Goal: Task Accomplishment & Management: Manage account settings

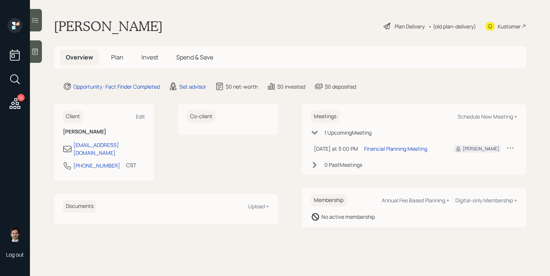
click at [209, 21] on div "Vicky Bostick Plan Delivery • (old plan-delivery) Kustomer" at bounding box center [290, 26] width 472 height 16
click at [287, 21] on div "Vicky Bostick Plan Delivery • (old plan-delivery) Kustomer" at bounding box center [290, 26] width 472 height 16
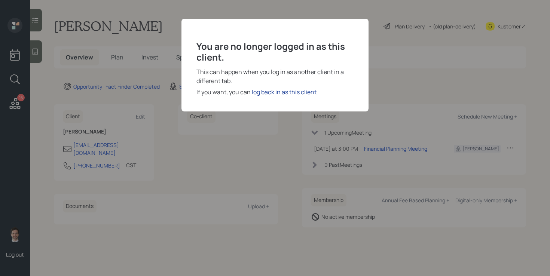
click at [270, 93] on div "log back in as this client" at bounding box center [284, 92] width 65 height 9
